Goal: Task Accomplishment & Management: Manage account settings

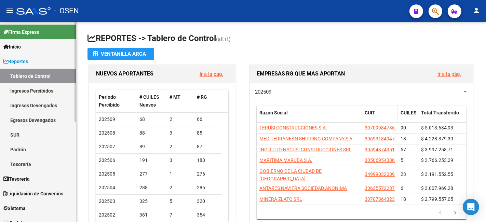
click at [40, 63] on link "Reportes" at bounding box center [38, 61] width 76 height 15
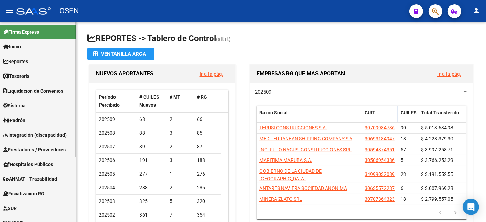
click at [38, 77] on link "Tesorería" at bounding box center [38, 76] width 76 height 15
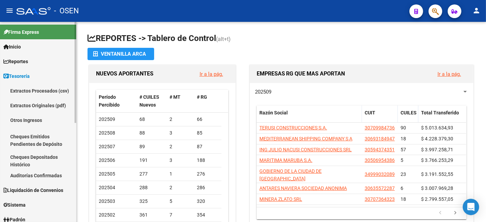
click at [42, 176] on link "Auditorías Confirmadas" at bounding box center [38, 175] width 76 height 15
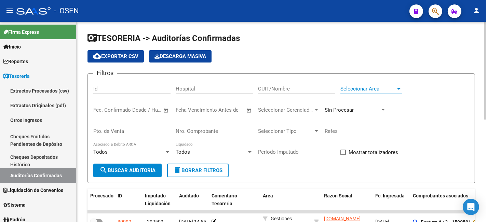
click at [373, 89] on span "Seleccionar Area" at bounding box center [368, 89] width 55 height 6
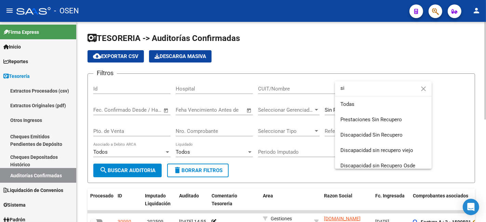
type input "s"
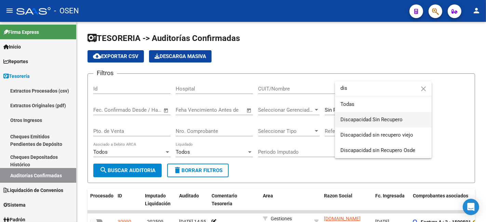
type input "dis"
click at [393, 125] on span "Discapacidad Sin Recupero" at bounding box center [384, 119] width 86 height 15
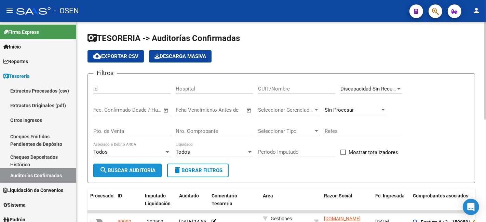
drag, startPoint x: 145, startPoint y: 173, endPoint x: 294, endPoint y: 169, distance: 149.5
click at [145, 173] on span "search Buscar Auditoria" at bounding box center [128, 171] width 56 height 6
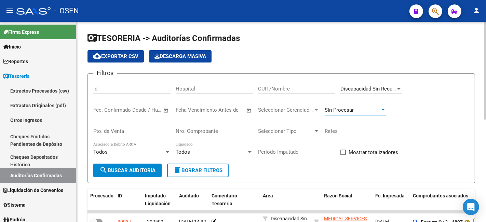
click at [375, 107] on div "Sin Procesar" at bounding box center [352, 110] width 55 height 6
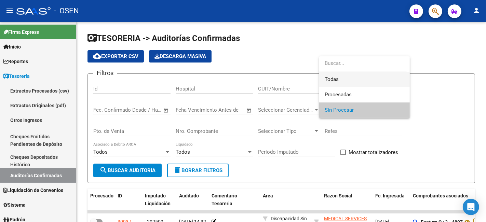
click at [370, 79] on span "Todas" at bounding box center [365, 79] width 80 height 15
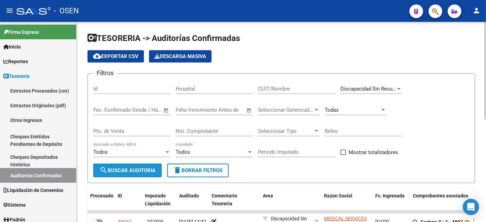
click at [139, 165] on button "search Buscar Auditoria" at bounding box center [127, 171] width 68 height 14
click at [360, 115] on div "Todas" at bounding box center [356, 108] width 62 height 15
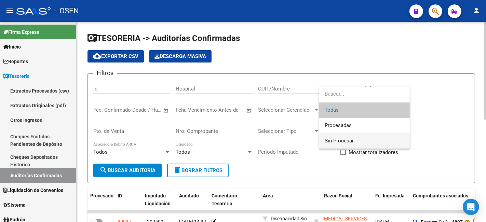
drag, startPoint x: 354, startPoint y: 144, endPoint x: 334, endPoint y: 143, distance: 20.2
click at [353, 142] on span "Sin Procesar" at bounding box center [365, 140] width 80 height 15
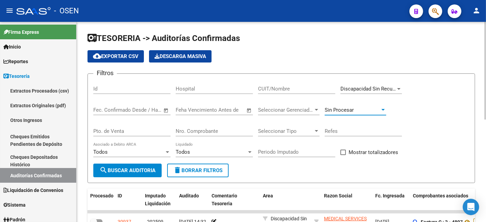
drag, startPoint x: 137, startPoint y: 167, endPoint x: 411, endPoint y: 164, distance: 273.9
click at [138, 167] on button "search Buscar Auditoria" at bounding box center [127, 171] width 68 height 14
click at [374, 153] on span "Mostrar totalizadores" at bounding box center [374, 152] width 50 height 8
click at [343, 155] on input "Mostrar totalizadores" at bounding box center [343, 155] width 0 height 0
checkbox input "true"
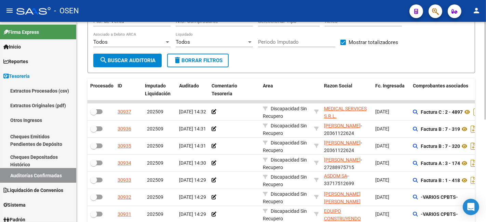
scroll to position [127, 0]
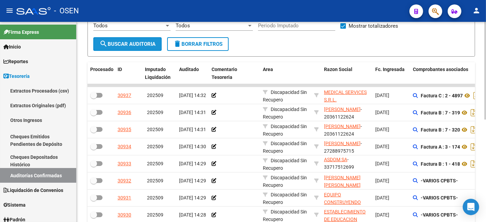
click at [132, 40] on button "search Buscar Auditoria" at bounding box center [127, 44] width 68 height 14
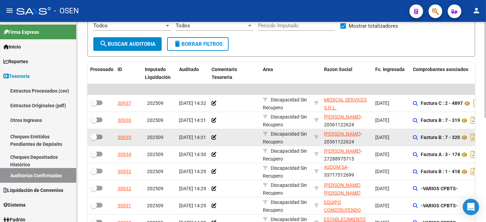
scroll to position [217, 0]
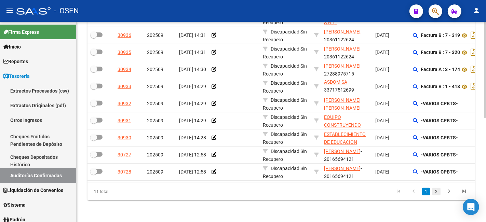
click at [436, 193] on link "2" at bounding box center [437, 192] width 8 height 8
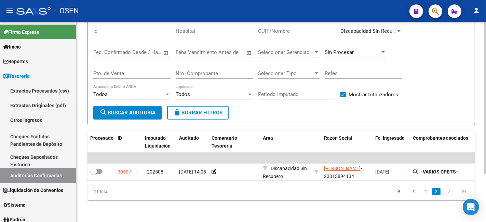
scroll to position [64, 0]
click at [425, 190] on link "1" at bounding box center [426, 192] width 8 height 8
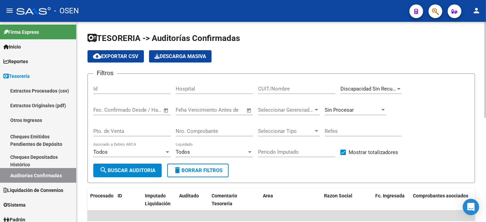
scroll to position [127, 0]
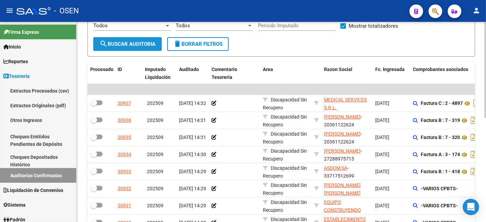
drag, startPoint x: 140, startPoint y: 43, endPoint x: 174, endPoint y: 55, distance: 36.2
click at [141, 43] on span "search Buscar Auditoria" at bounding box center [128, 44] width 56 height 6
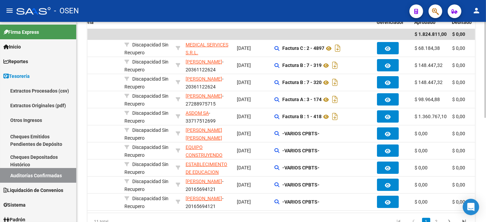
scroll to position [157, 0]
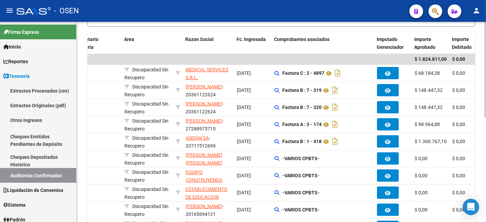
click at [486, 146] on div at bounding box center [486, 147] width 2 height 96
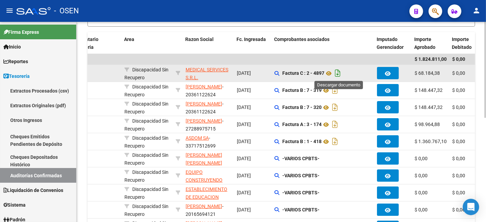
click at [339, 71] on icon "Descargar documento" at bounding box center [337, 73] width 9 height 11
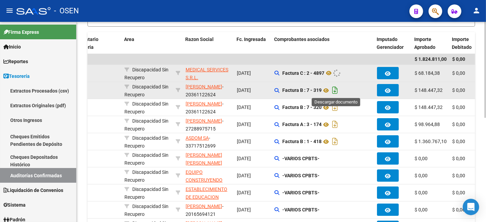
click at [337, 91] on icon "Descargar documento" at bounding box center [335, 90] width 9 height 11
click at [296, 34] on datatable-header-cell "Comprobantes asociados" at bounding box center [323, 43] width 103 height 23
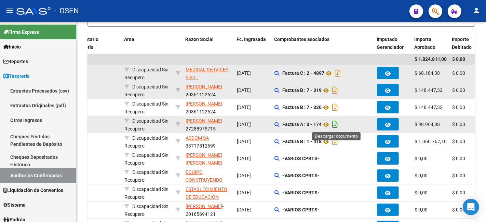
click at [337, 125] on icon "Descargar documento" at bounding box center [335, 124] width 9 height 11
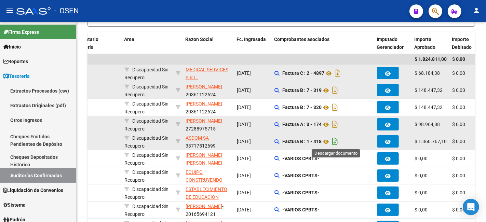
click at [336, 142] on icon "Descargar documento" at bounding box center [335, 141] width 9 height 11
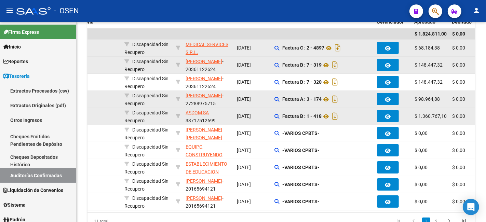
scroll to position [217, 0]
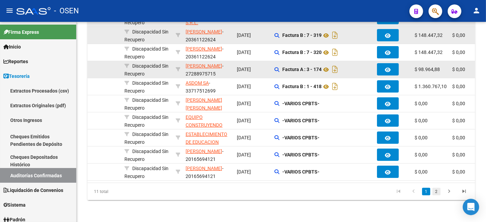
click at [433, 189] on link "2" at bounding box center [437, 192] width 8 height 8
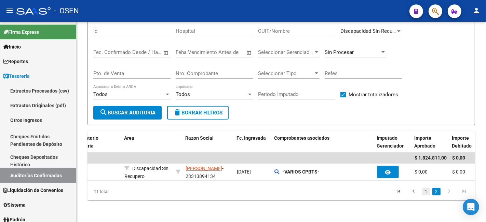
click at [426, 191] on link "1" at bounding box center [426, 192] width 8 height 8
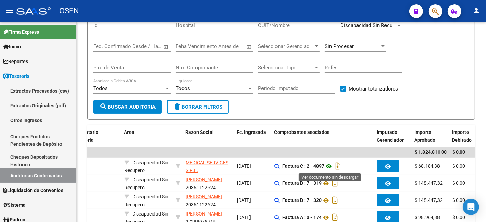
click at [328, 166] on icon at bounding box center [329, 166] width 9 height 8
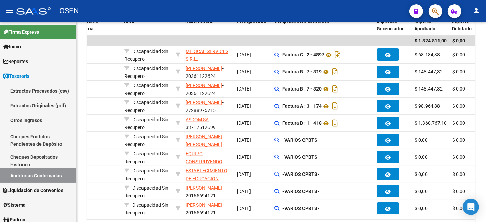
scroll to position [190, 0]
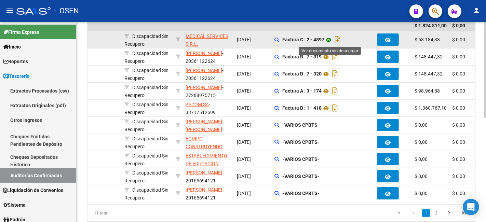
click at [330, 42] on icon at bounding box center [329, 40] width 9 height 8
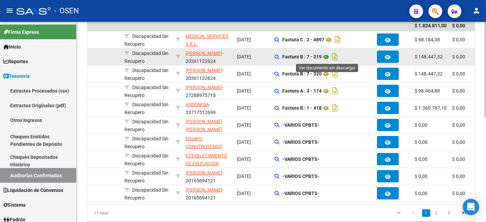
click at [327, 55] on icon at bounding box center [326, 57] width 9 height 8
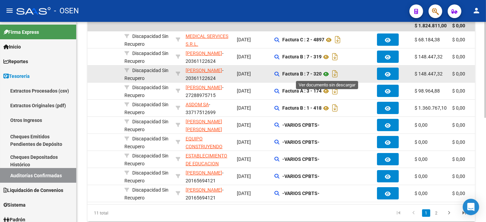
click at [327, 70] on icon at bounding box center [326, 74] width 9 height 8
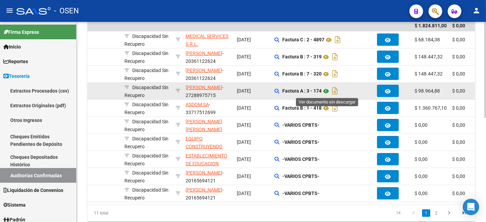
click at [328, 93] on icon at bounding box center [326, 91] width 9 height 8
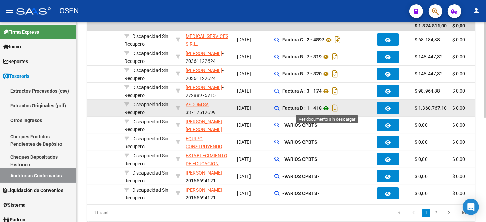
click at [328, 105] on icon at bounding box center [326, 108] width 9 height 8
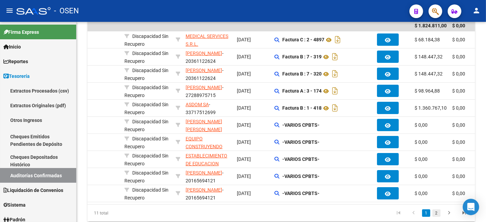
click at [439, 217] on link "2" at bounding box center [437, 214] width 8 height 8
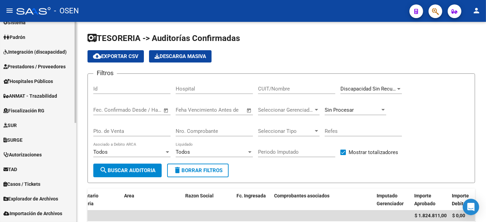
scroll to position [196, 0]
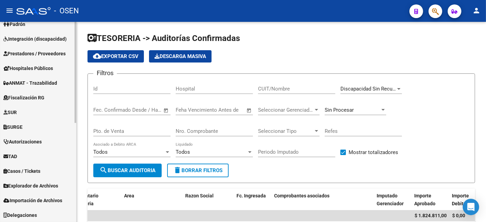
click at [46, 55] on span "Prestadores / Proveedores" at bounding box center [34, 54] width 62 height 8
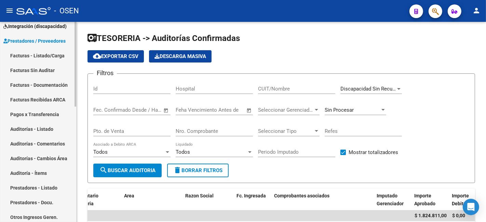
scroll to position [96, 0]
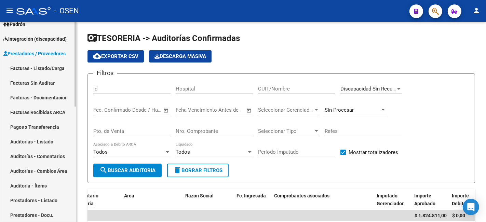
click at [41, 62] on link "Facturas - Listado/Carga" at bounding box center [38, 68] width 76 height 15
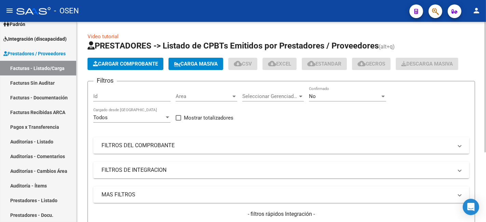
click at [193, 92] on div "Area Area" at bounding box center [207, 94] width 62 height 15
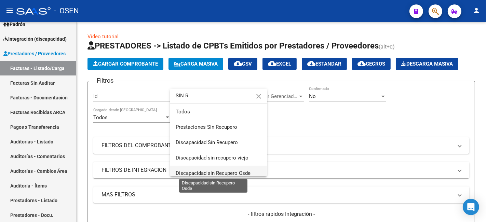
type input "SIN R"
click at [239, 170] on span "Discapacidad sin Recupero Osde" at bounding box center [213, 173] width 75 height 6
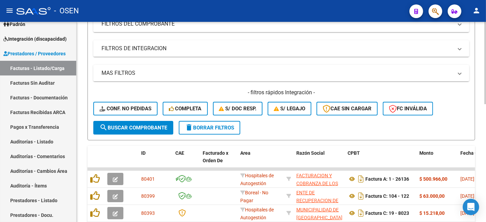
scroll to position [127, 0]
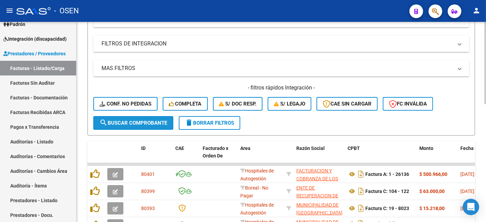
click at [158, 121] on span "search Buscar Comprobante" at bounding box center [134, 123] width 68 height 6
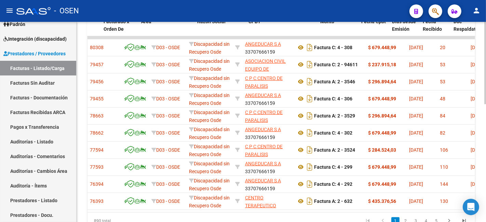
scroll to position [0, 89]
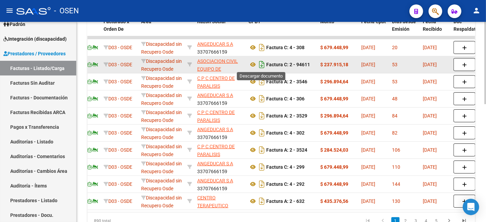
click at [260, 63] on icon "Descargar documento" at bounding box center [262, 64] width 9 height 11
click at [251, 62] on icon at bounding box center [253, 65] width 9 height 8
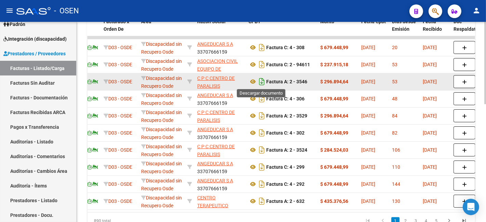
click at [262, 81] on icon "Descargar documento" at bounding box center [262, 81] width 9 height 11
click at [255, 81] on icon at bounding box center [253, 82] width 9 height 8
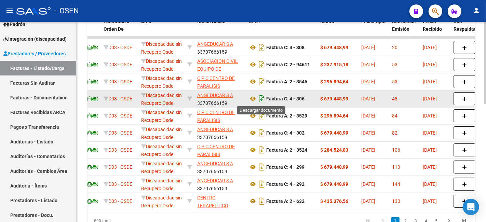
click at [264, 98] on icon "Descargar documento" at bounding box center [262, 98] width 9 height 11
click at [255, 96] on icon at bounding box center [253, 99] width 9 height 8
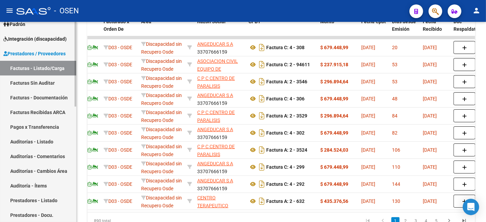
scroll to position [0, 0]
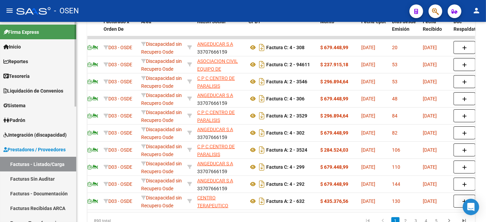
click at [36, 81] on link "Tesorería" at bounding box center [38, 76] width 76 height 15
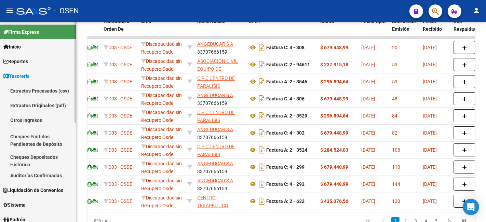
click at [55, 172] on link "Auditorías Confirmadas" at bounding box center [38, 175] width 76 height 15
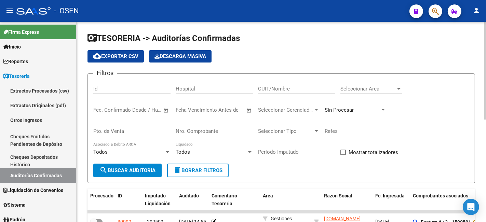
click at [224, 131] on input "Nro. Comprobante" at bounding box center [214, 131] width 77 height 6
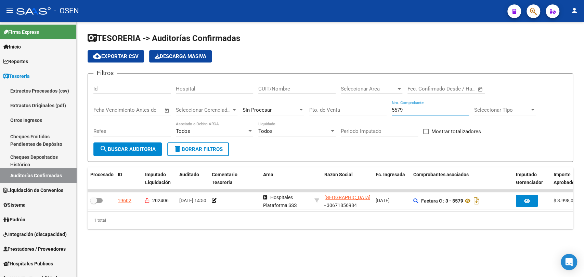
drag, startPoint x: 414, startPoint y: 108, endPoint x: 289, endPoint y: 106, distance: 124.8
click at [289, 106] on div "Filtros Id Hospital CUIT/Nombre Seleccionar Area Seleccionar Area Fecha inicio …" at bounding box center [330, 110] width 474 height 63
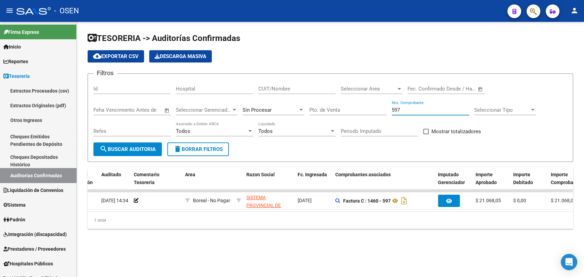
scroll to position [0, 107]
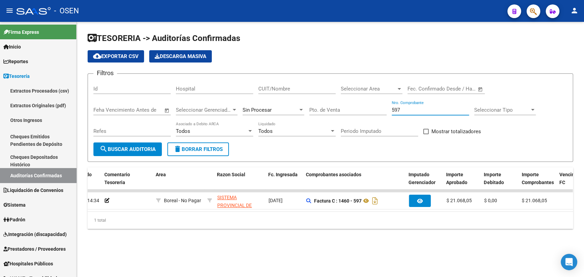
type input "597"
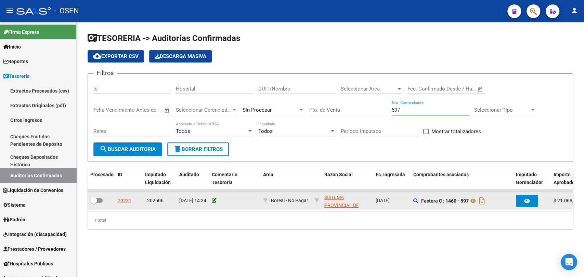
click at [212, 200] on icon at bounding box center [214, 200] width 5 height 5
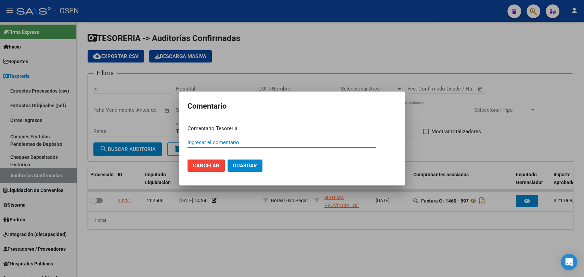
type input "o"
type input "P"
type input "DEBITO TOTAL $ 21068.05"
click at [239, 166] on span "Guardar" at bounding box center [245, 166] width 24 height 6
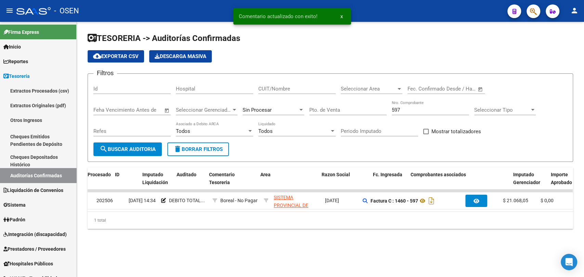
scroll to position [0, 115]
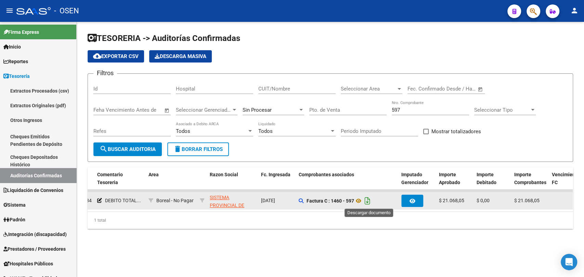
click at [366, 203] on icon "Descargar documento" at bounding box center [367, 201] width 9 height 11
click at [359, 200] on icon at bounding box center [358, 201] width 9 height 8
